Goal: Complete application form

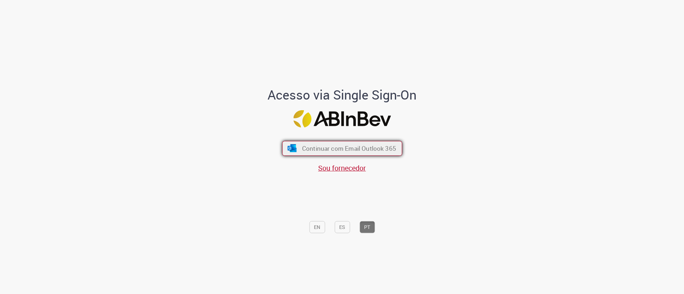
click at [323, 145] on span "Continuar com Email Outlook 365" at bounding box center [349, 149] width 94 height 8
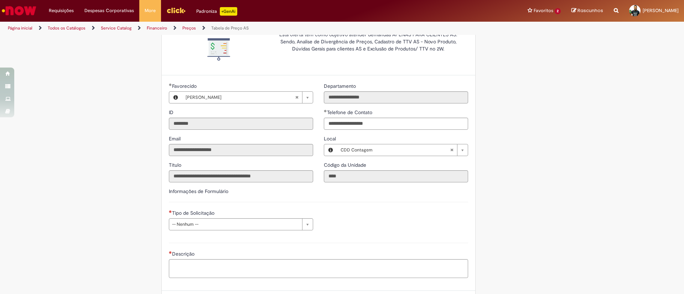
scroll to position [120, 0]
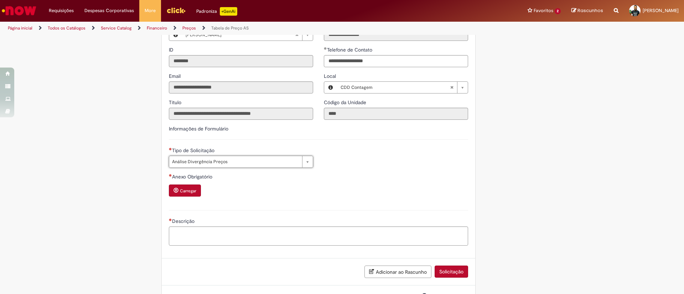
type input "**********"
select select "*"
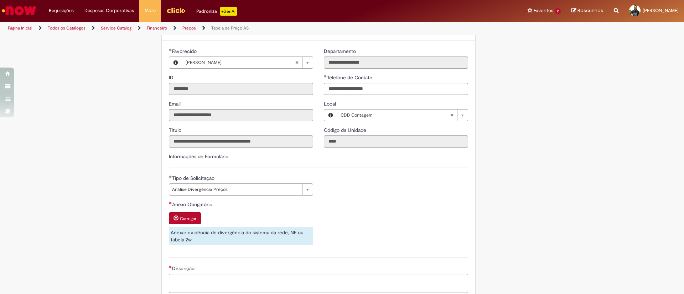
scroll to position [160, 0]
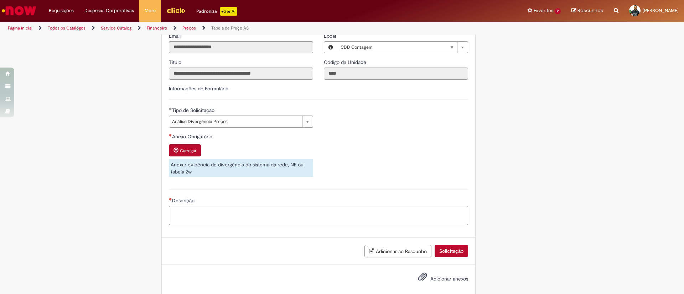
click at [182, 151] on small "Carregar" at bounding box center [188, 151] width 16 height 6
click at [181, 152] on small "Carregar" at bounding box center [188, 151] width 16 height 6
click at [178, 144] on div "Anexo Obrigatório Carregar Anexar evidência de divergência do sistema da rede, …" at bounding box center [241, 155] width 144 height 45
click at [173, 155] on button "Carregar" at bounding box center [185, 151] width 32 height 12
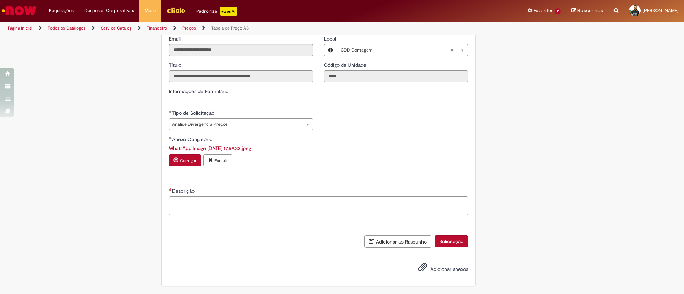
click at [206, 196] on textarea "Descrição" at bounding box center [318, 206] width 299 height 19
type textarea "***"
